Goal: Book appointment/travel/reservation

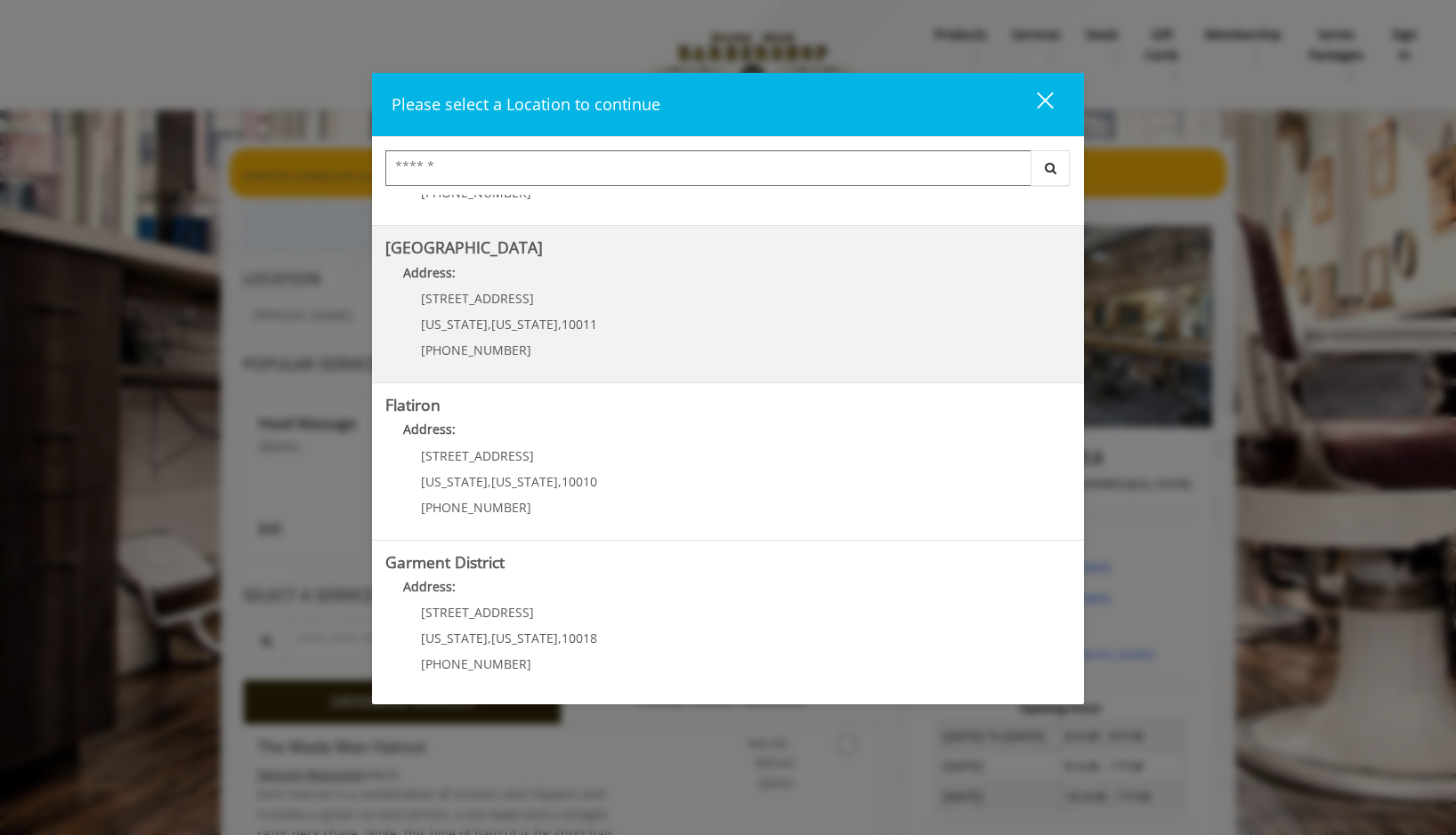
scroll to position [285, 0]
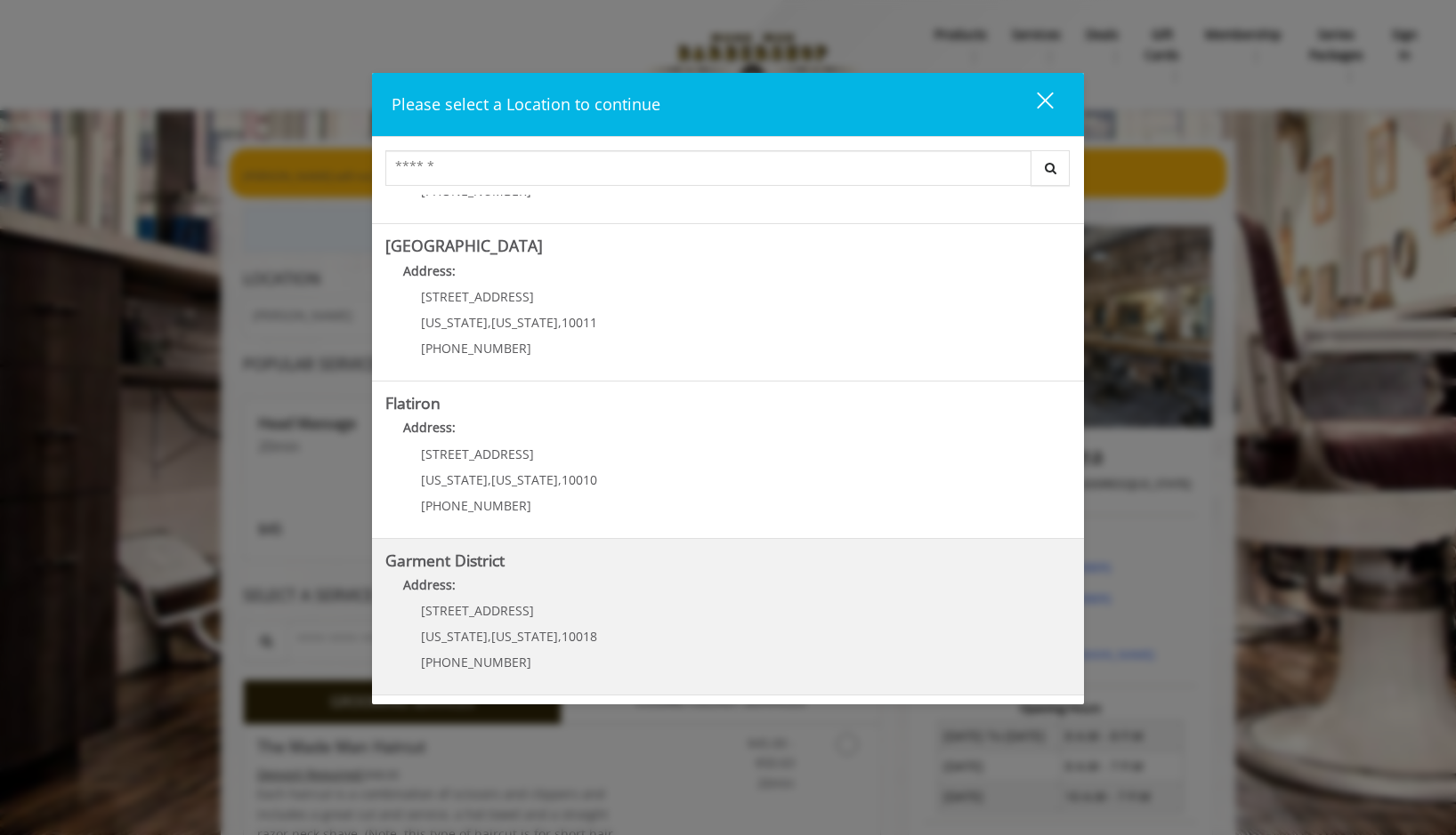
click at [681, 648] on District "Garment District Address: 1400 Broadway New York , New York , 10018 (212) 997-4…" at bounding box center [728, 618] width 686 height 130
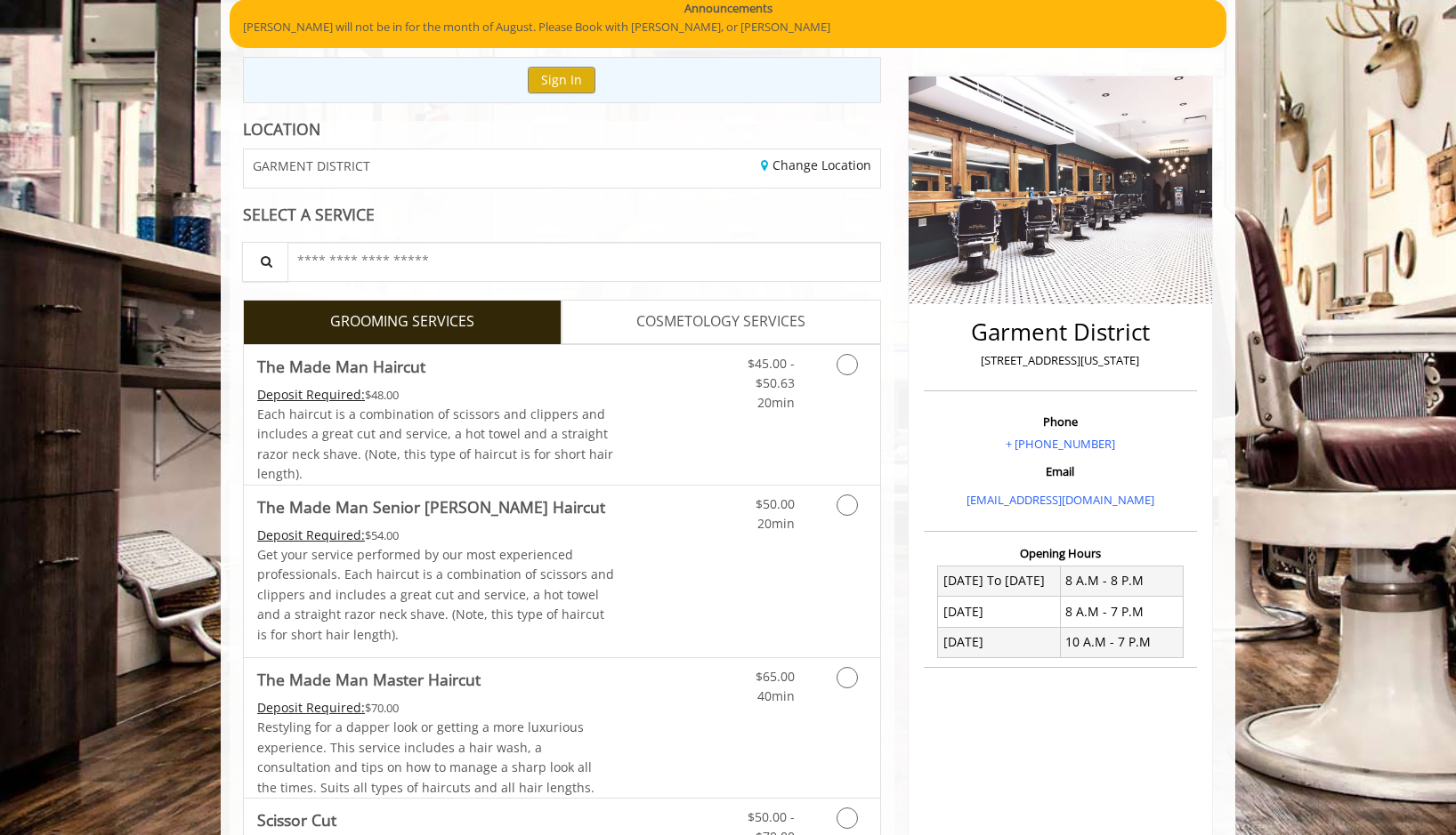
scroll to position [178, 0]
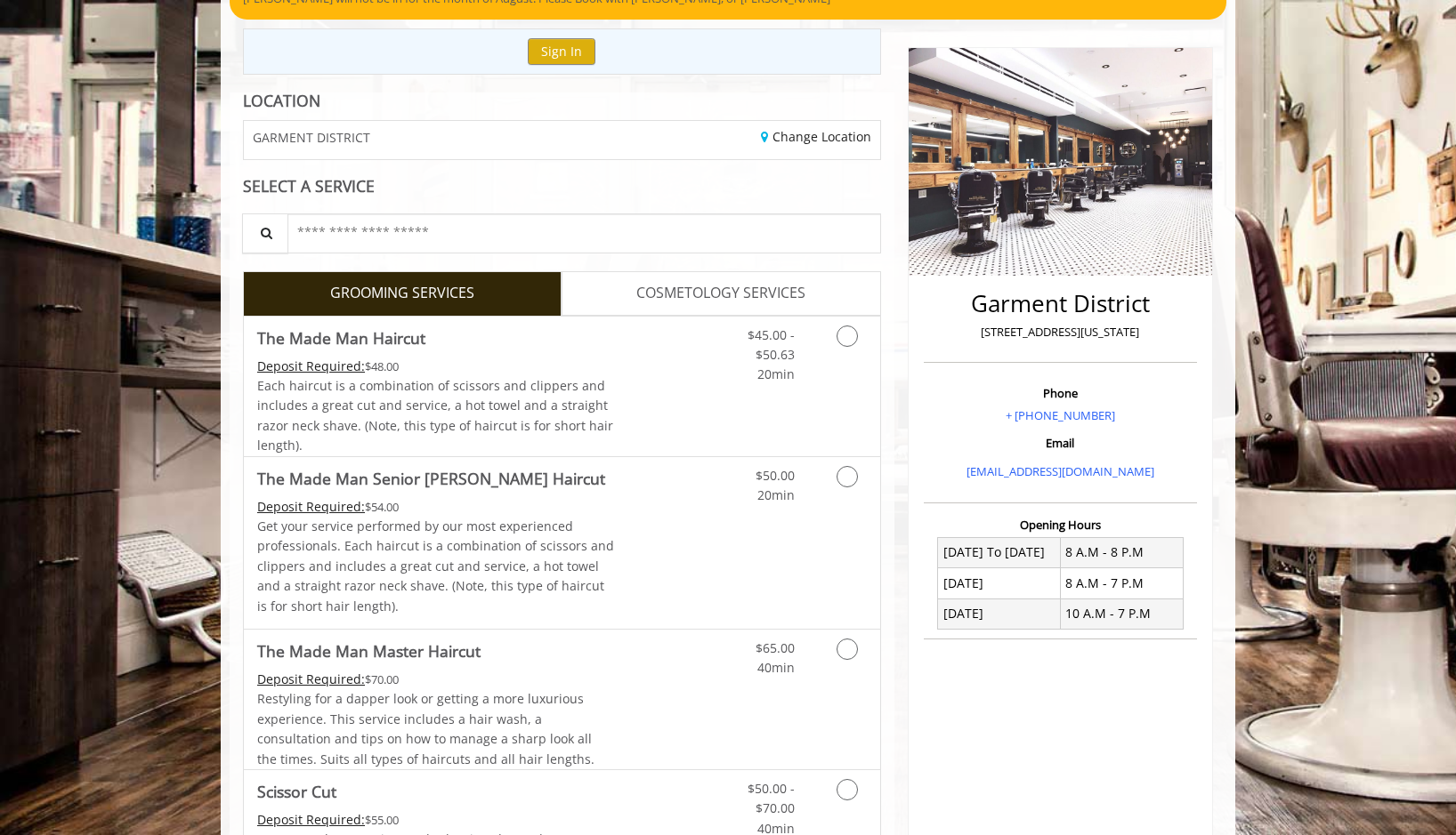
click at [775, 292] on span "COSMETOLOGY SERVICES" at bounding box center [720, 294] width 169 height 23
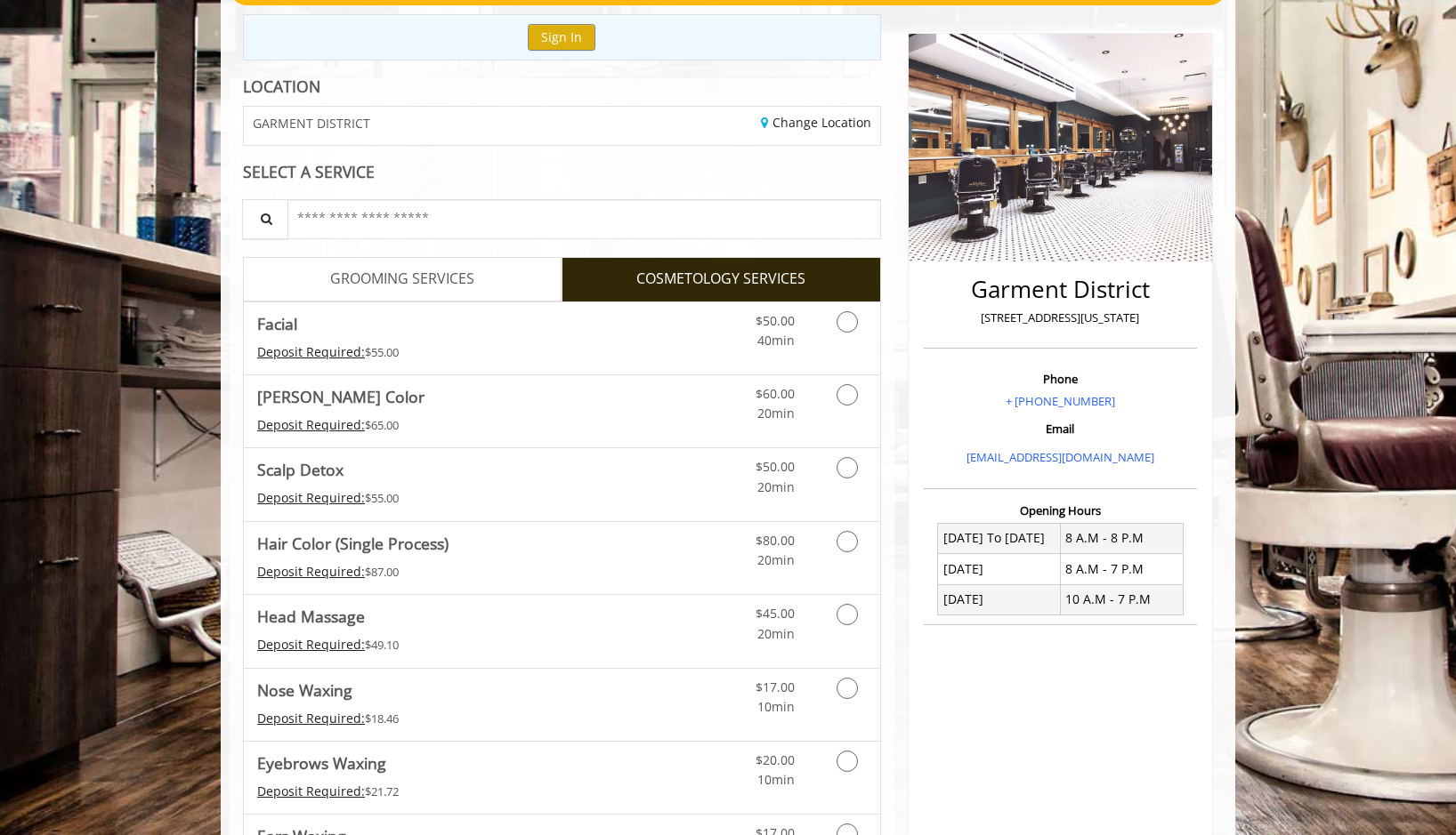
scroll to position [138, 0]
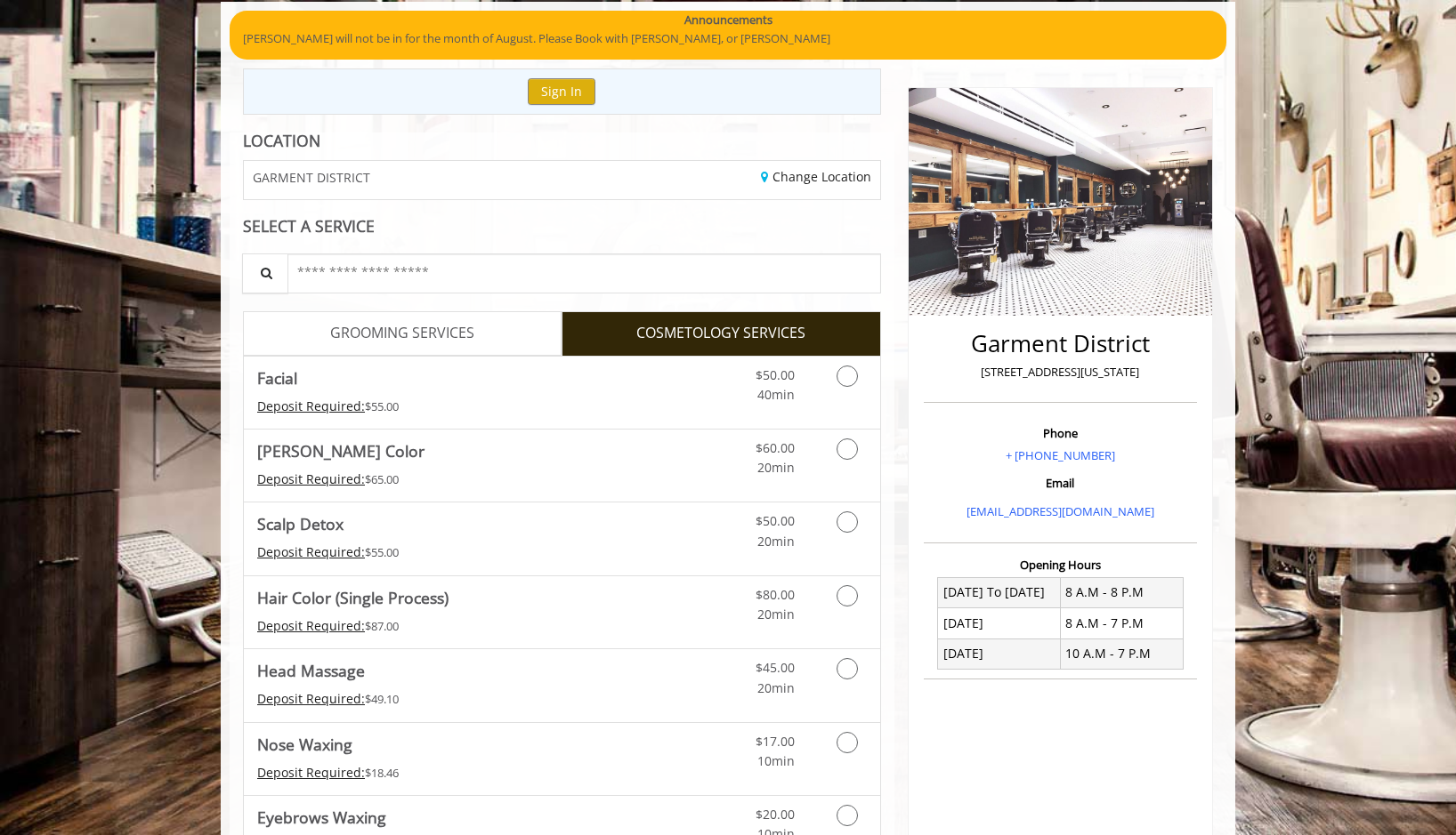
click at [429, 342] on span "GROOMING SERVICES" at bounding box center [401, 334] width 144 height 23
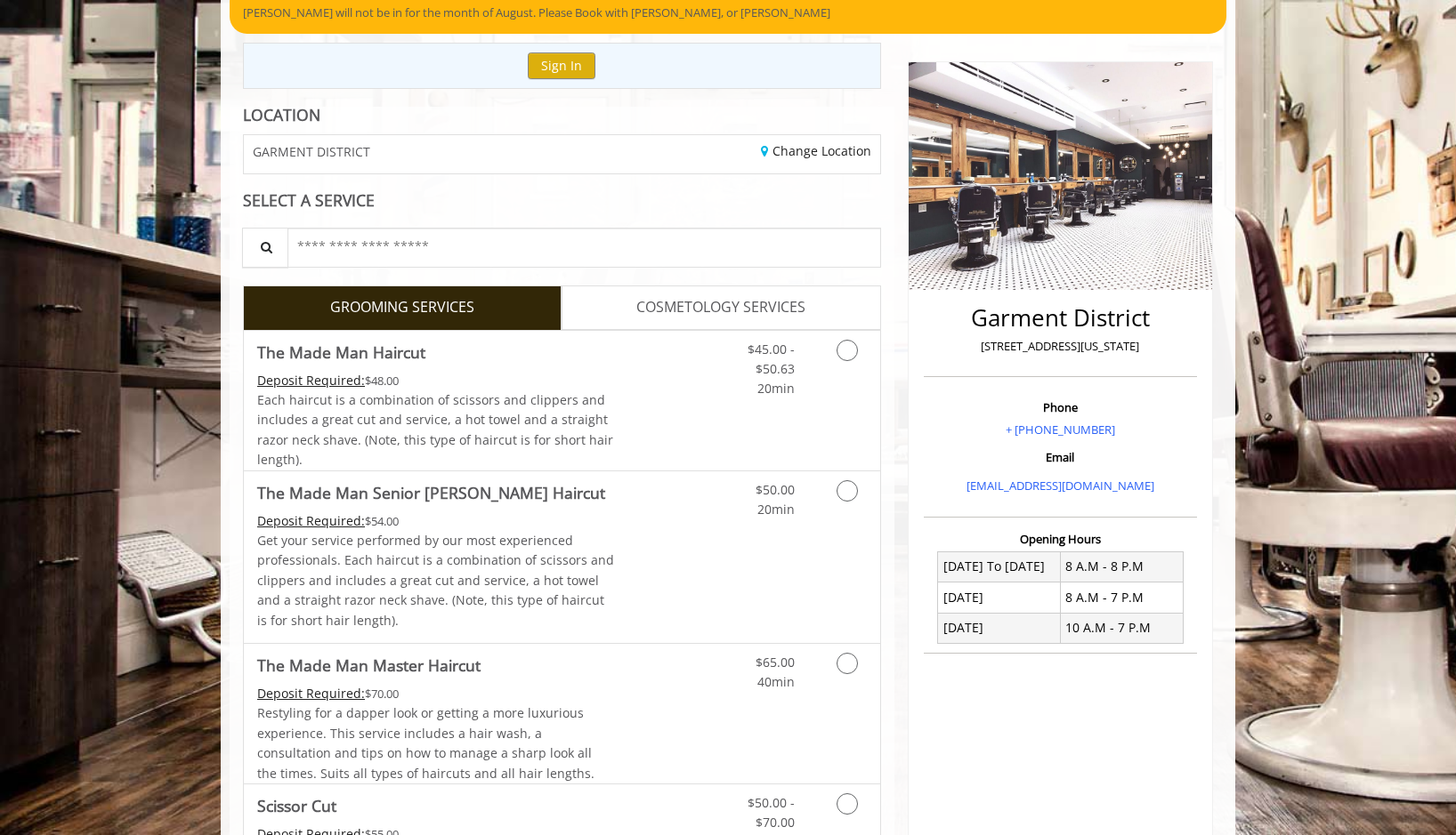
scroll to position [74, 0]
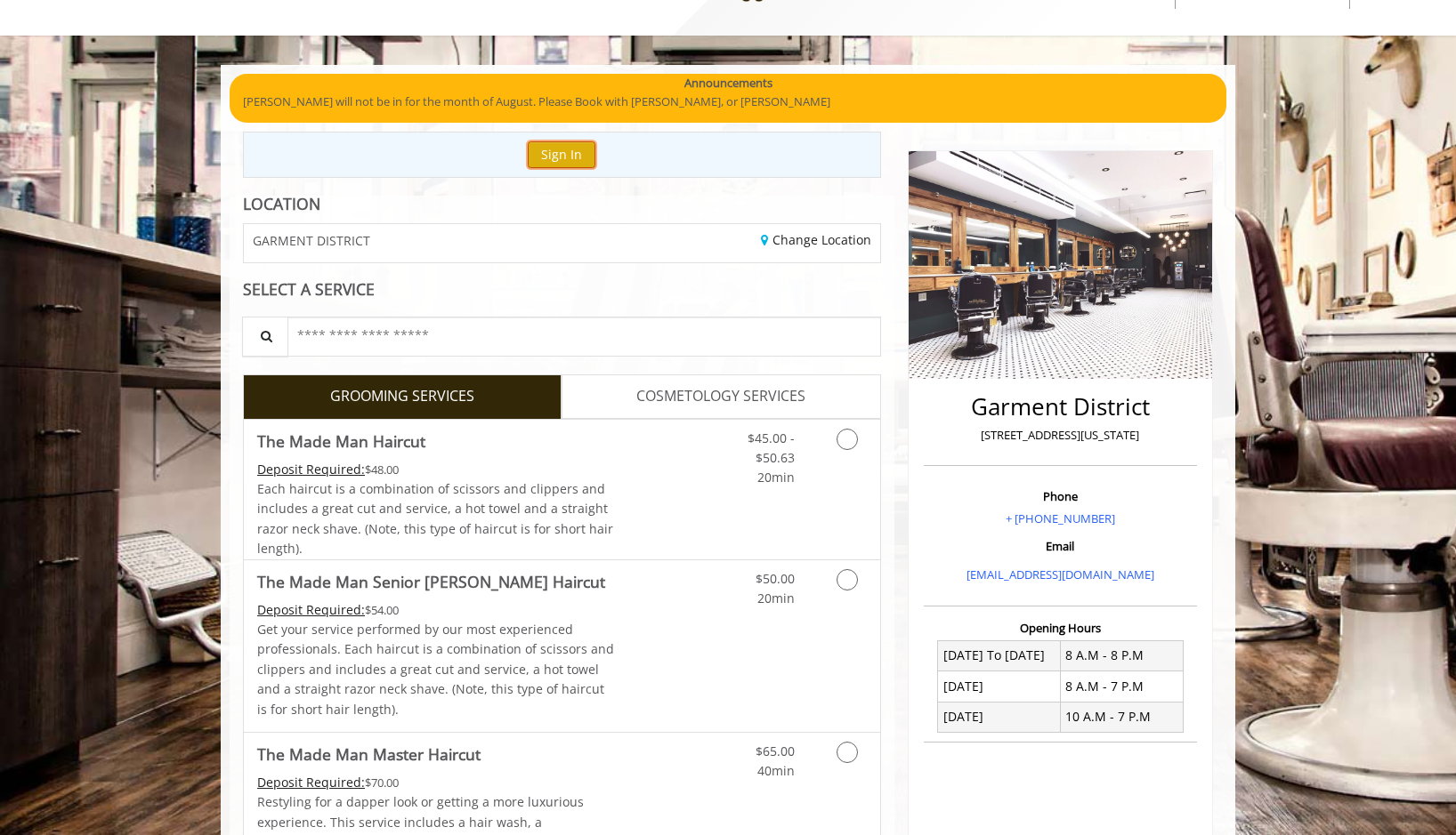
click at [566, 151] on button "Sign In" at bounding box center [561, 153] width 68 height 26
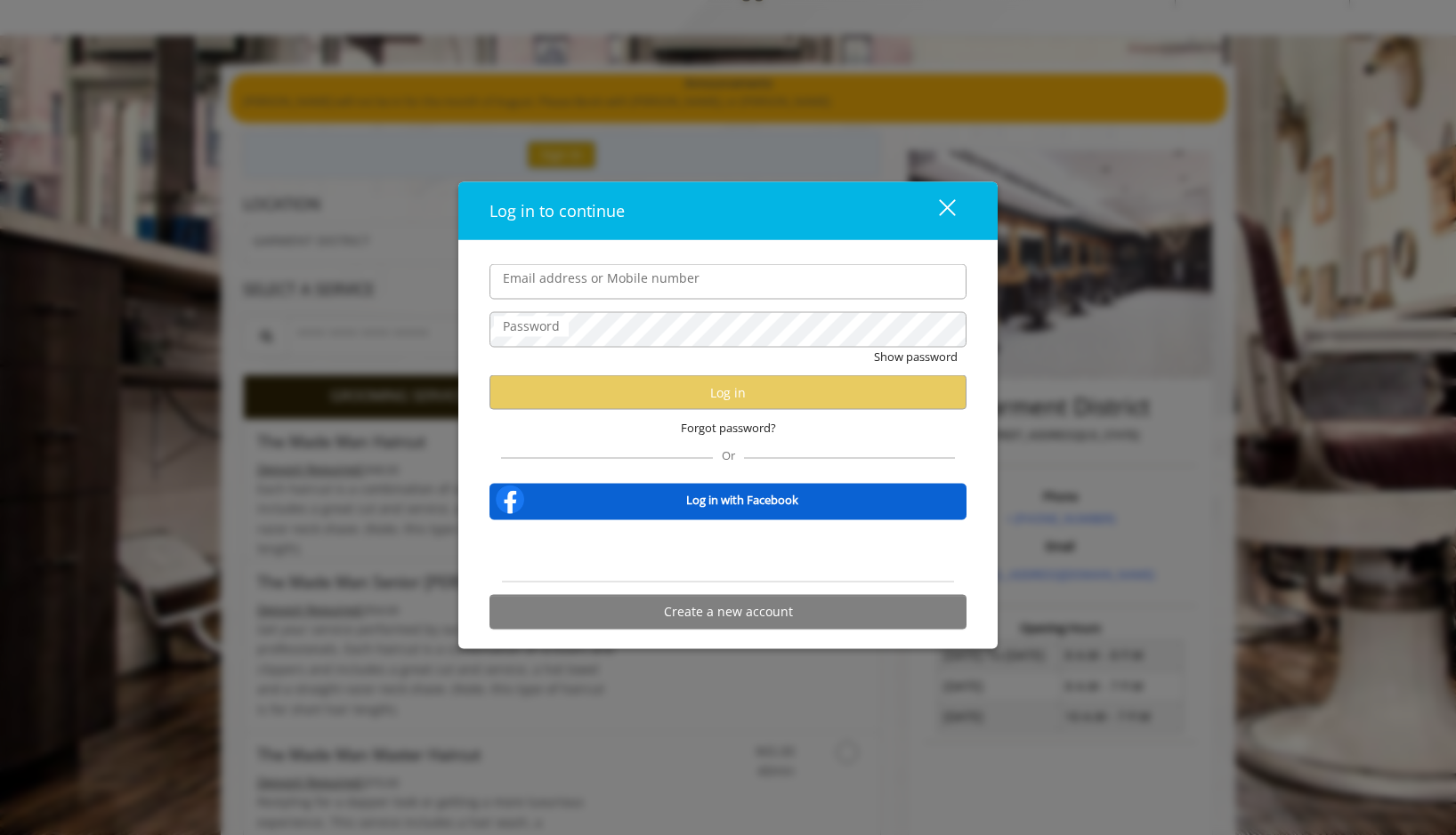
click at [943, 207] on div "close" at bounding box center [935, 211] width 35 height 27
